Goal: Information Seeking & Learning: Check status

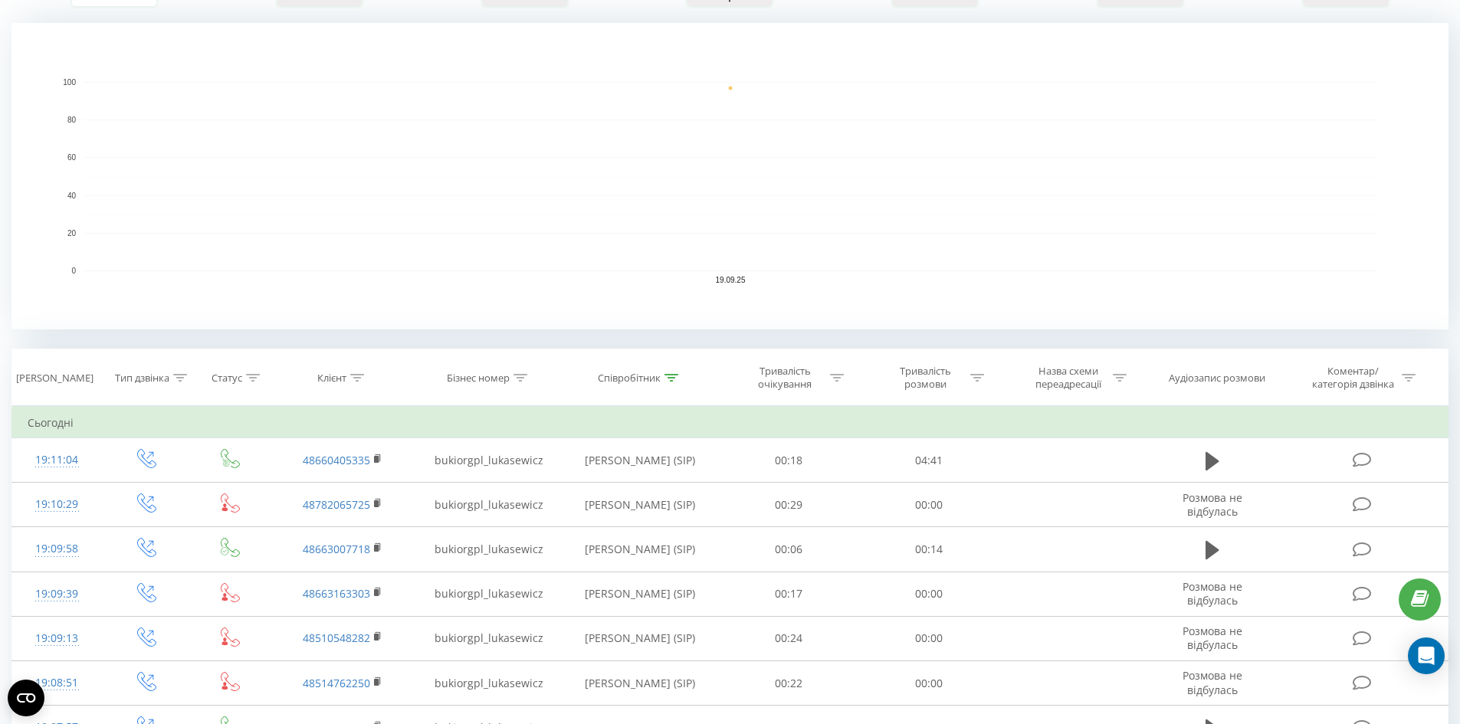
scroll to position [617, 0]
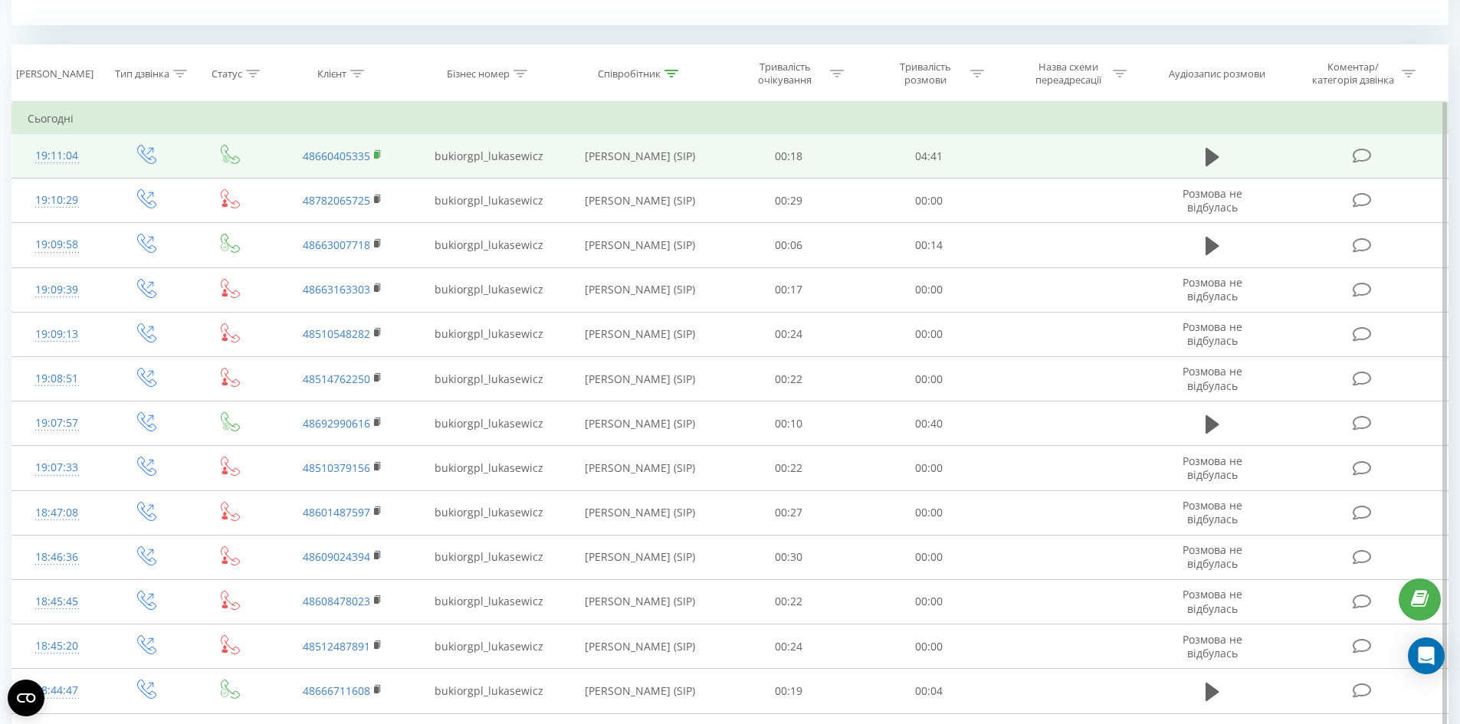
click at [376, 159] on icon at bounding box center [378, 154] width 8 height 11
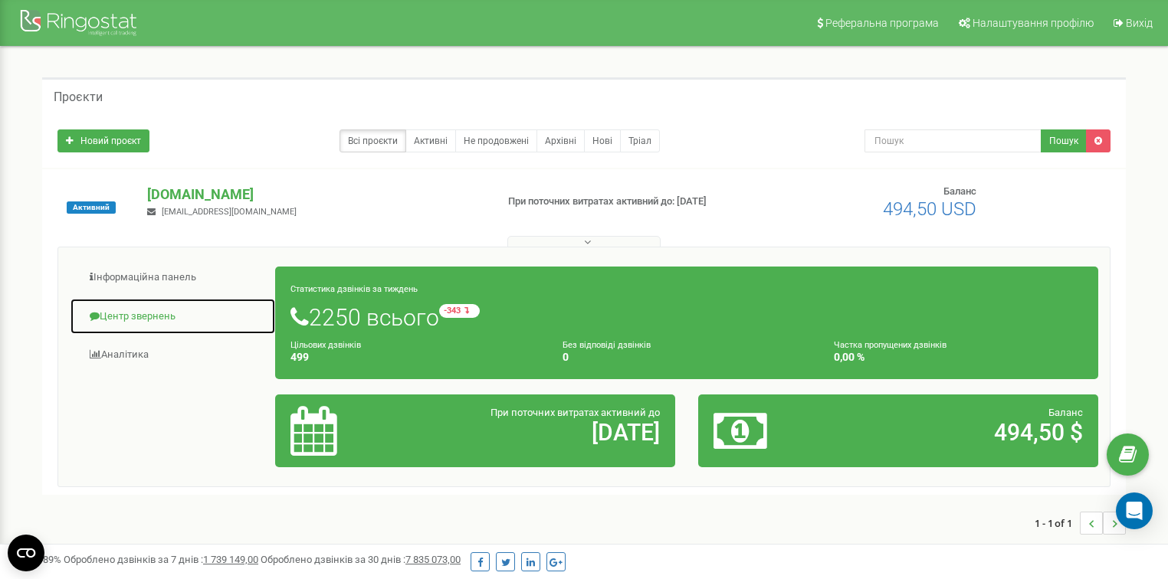
click at [133, 310] on link "Центр звернень" at bounding box center [173, 317] width 206 height 38
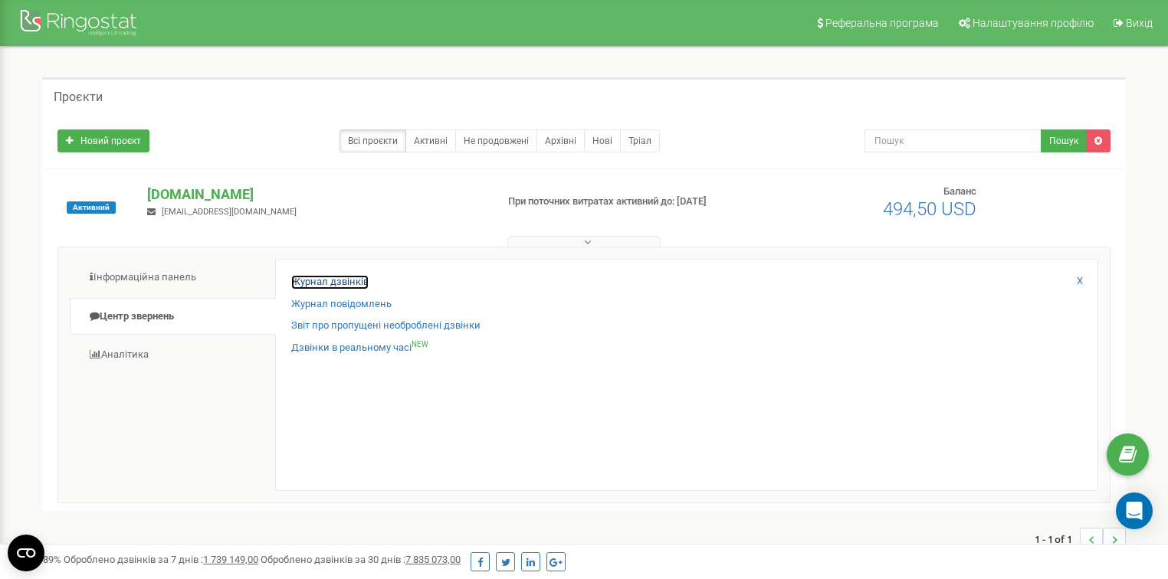
click at [297, 278] on link "Журнал дзвінків" at bounding box center [329, 282] width 77 height 15
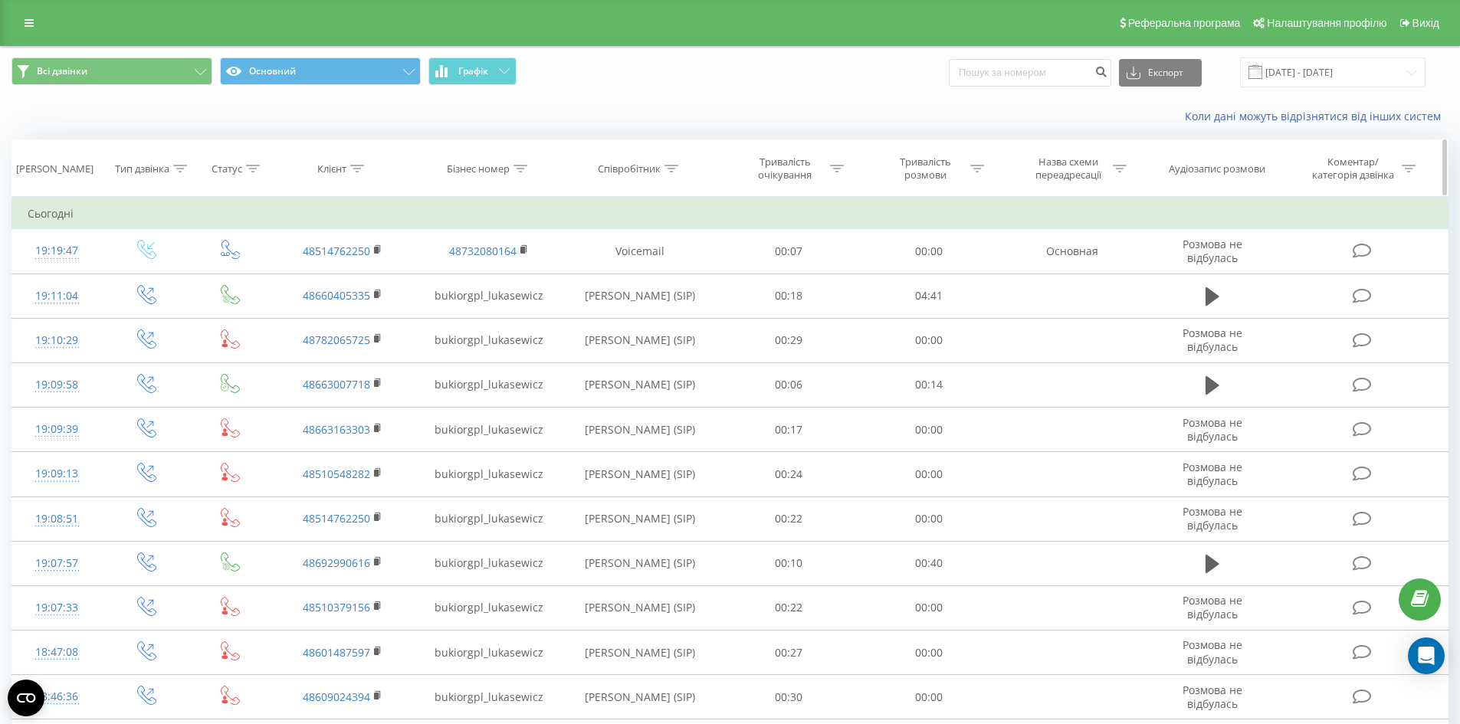
click at [678, 169] on icon at bounding box center [671, 169] width 14 height 8
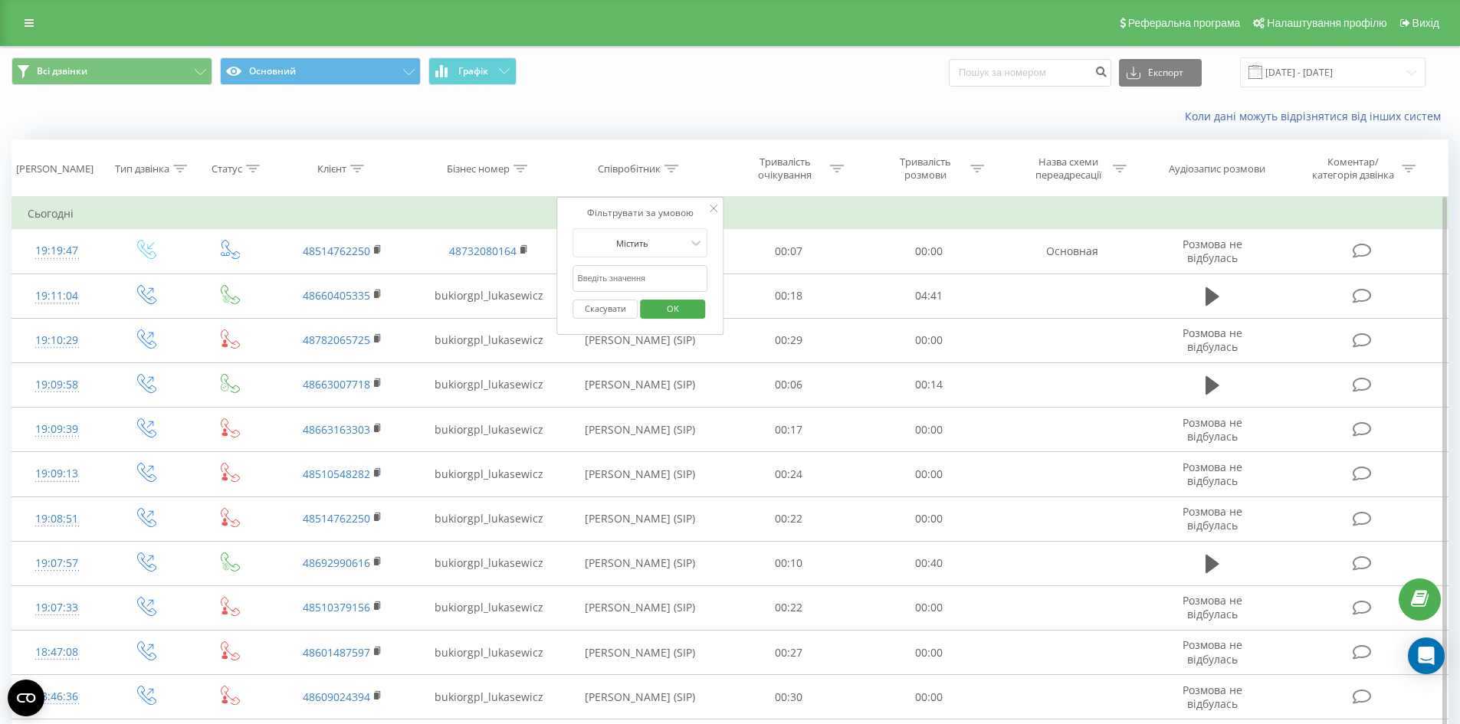
drag, startPoint x: 656, startPoint y: 276, endPoint x: 658, endPoint y: 290, distance: 14.7
click at [656, 276] on input "text" at bounding box center [639, 278] width 135 height 27
type input "тетяна"
click at [671, 307] on span "OK" at bounding box center [672, 309] width 43 height 24
